Goal: Task Accomplishment & Management: Use online tool/utility

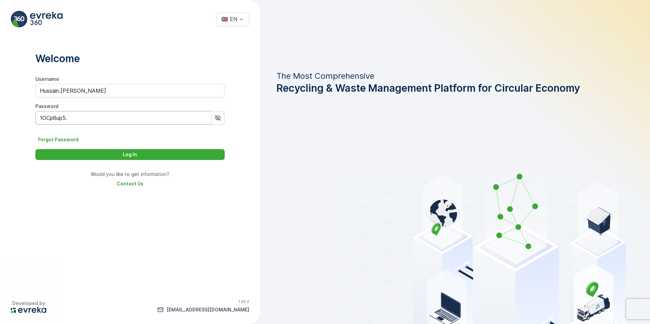
click at [106, 118] on input "1OCp8up5." at bounding box center [129, 118] width 189 height 14
click at [197, 152] on div "Log In" at bounding box center [129, 154] width 181 height 7
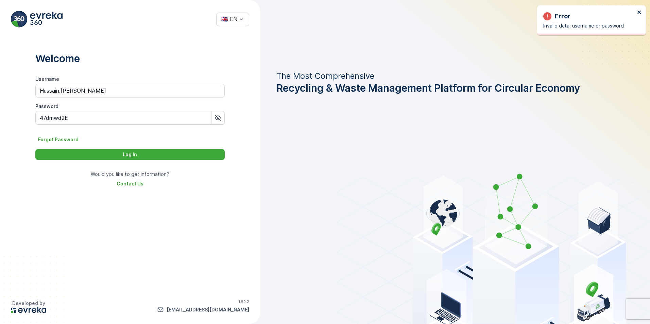
click at [641, 14] on icon "close" at bounding box center [639, 12] width 5 height 5
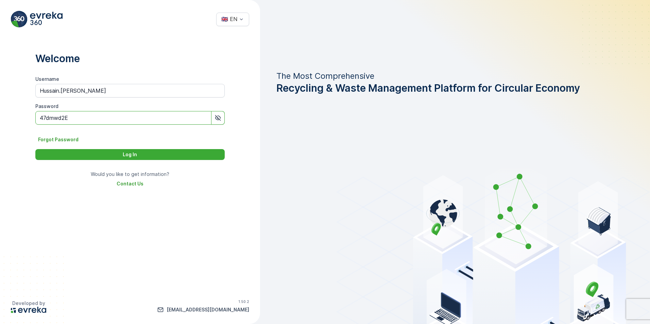
click at [73, 117] on input "47dmwd2E" at bounding box center [129, 118] width 189 height 14
type input "47dmwd2E*"
click at [236, 134] on div "Welcome Username [PERSON_NAME].[PERSON_NAME] Password [SECURITY_DATA] Forgot Pa…" at bounding box center [130, 163] width 260 height 250
click at [158, 152] on div "Log In" at bounding box center [129, 154] width 181 height 7
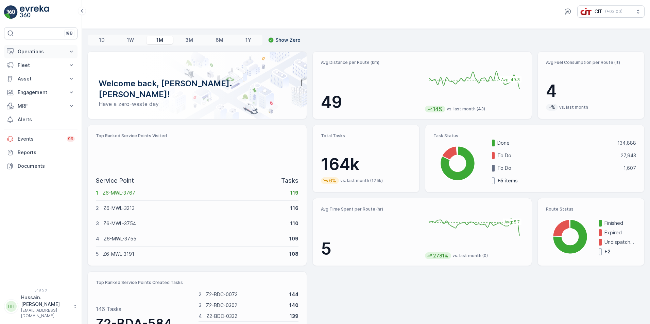
click at [53, 51] on p "Operations" at bounding box center [41, 51] width 46 height 7
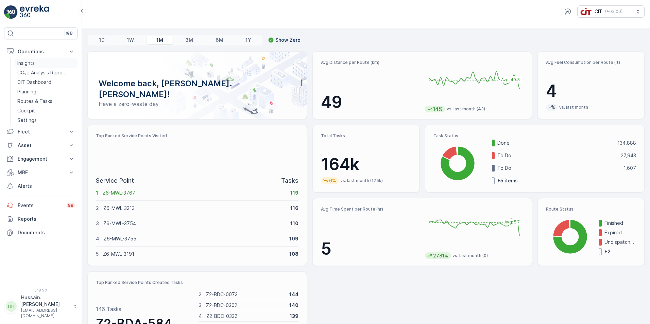
click at [41, 62] on link "Insights" at bounding box center [46, 63] width 63 height 10
